Goal: Task Accomplishment & Management: Manage account settings

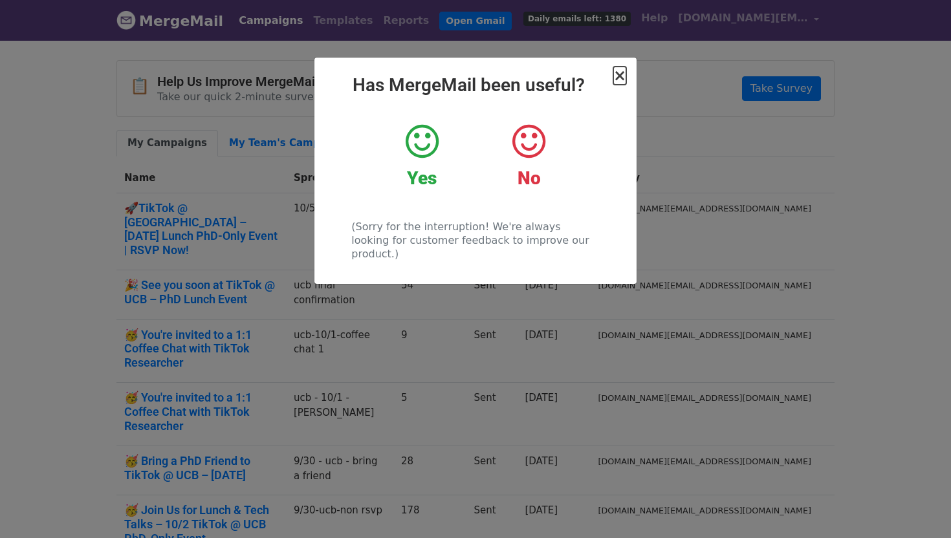
click at [623, 77] on span "×" at bounding box center [619, 76] width 13 height 18
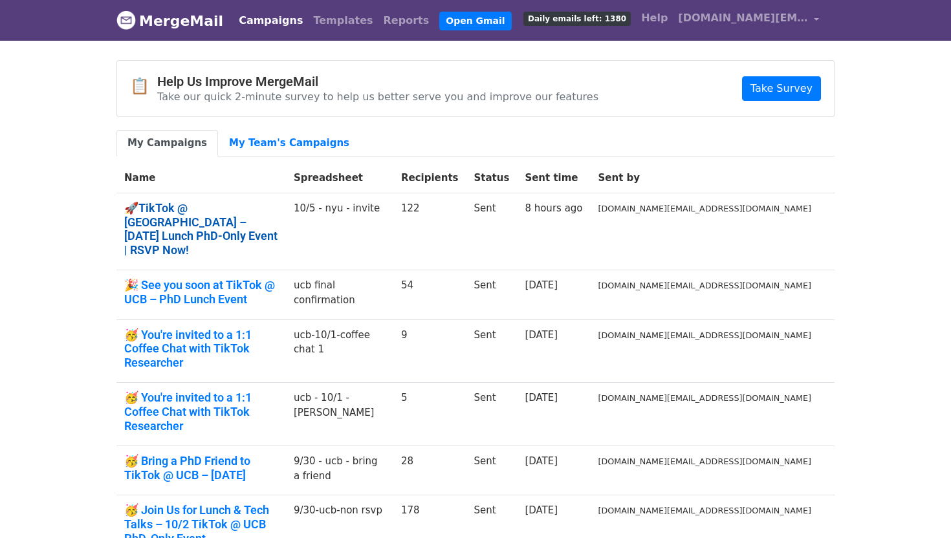
click at [278, 208] on link "🚀TikTok @ [GEOGRAPHIC_DATA] – [DATE] Lunch PhD-Only Event | RSVP Now!" at bounding box center [201, 229] width 154 height 56
